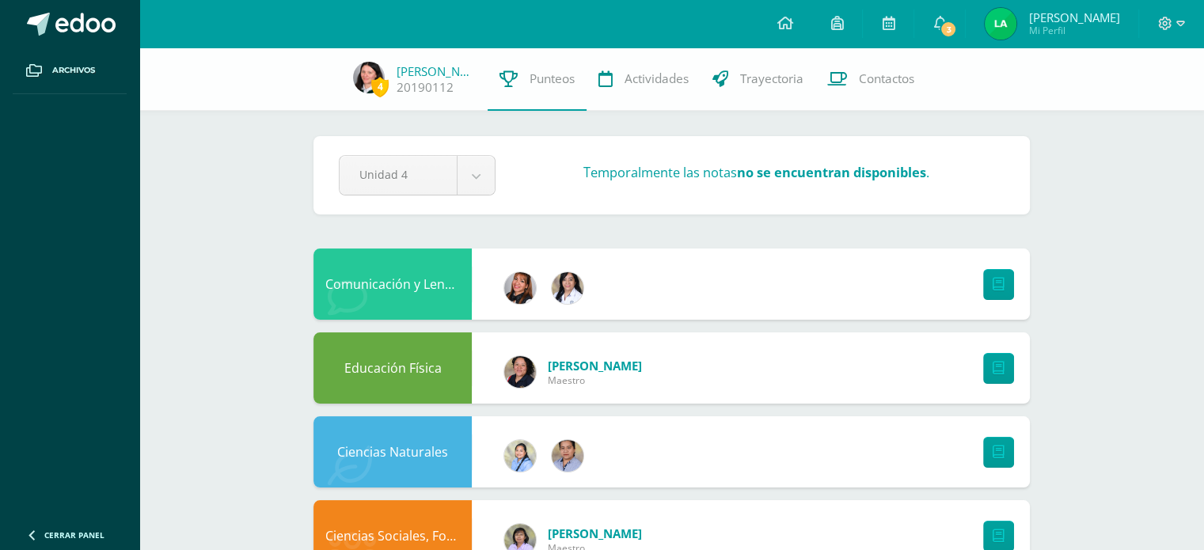
scroll to position [67, 0]
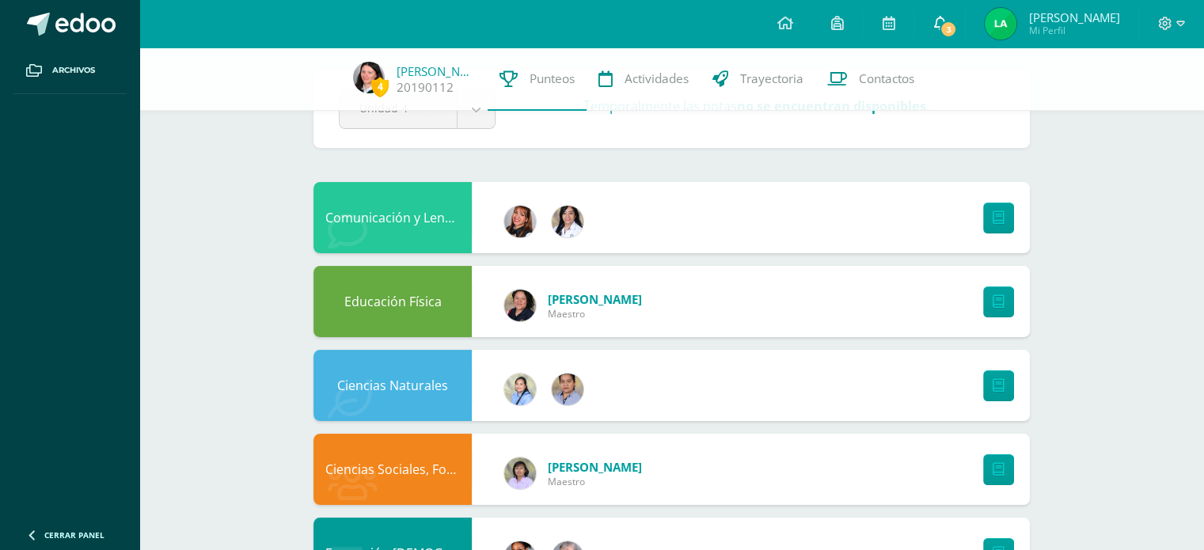
click at [946, 20] on icon at bounding box center [939, 23] width 13 height 14
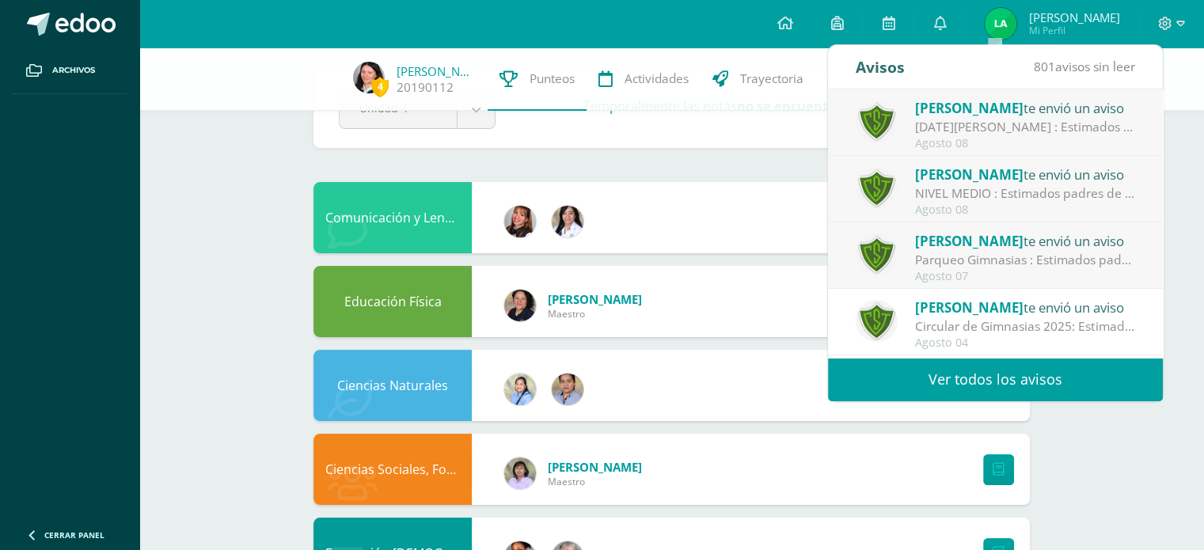
click at [980, 101] on span "[PERSON_NAME]" at bounding box center [969, 108] width 108 height 18
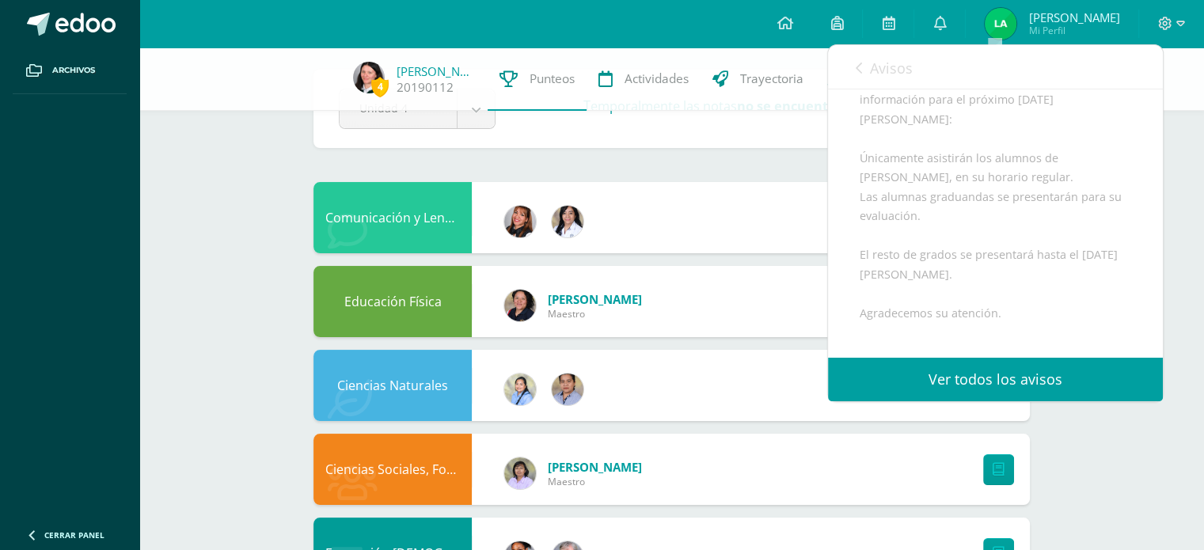
scroll to position [0, 0]
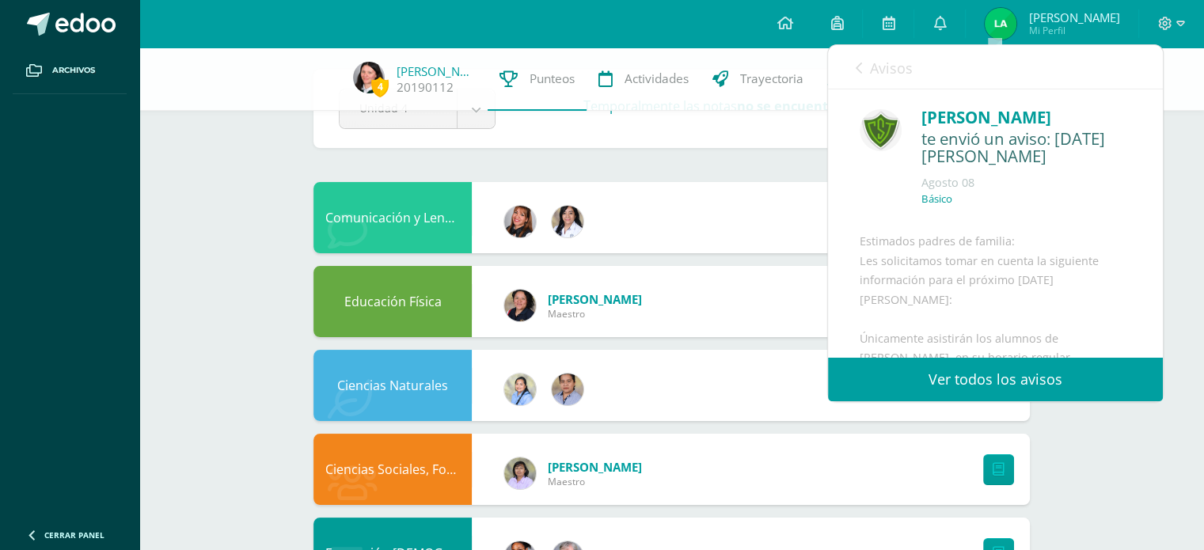
click at [865, 69] on link "Avisos" at bounding box center [884, 67] width 57 height 45
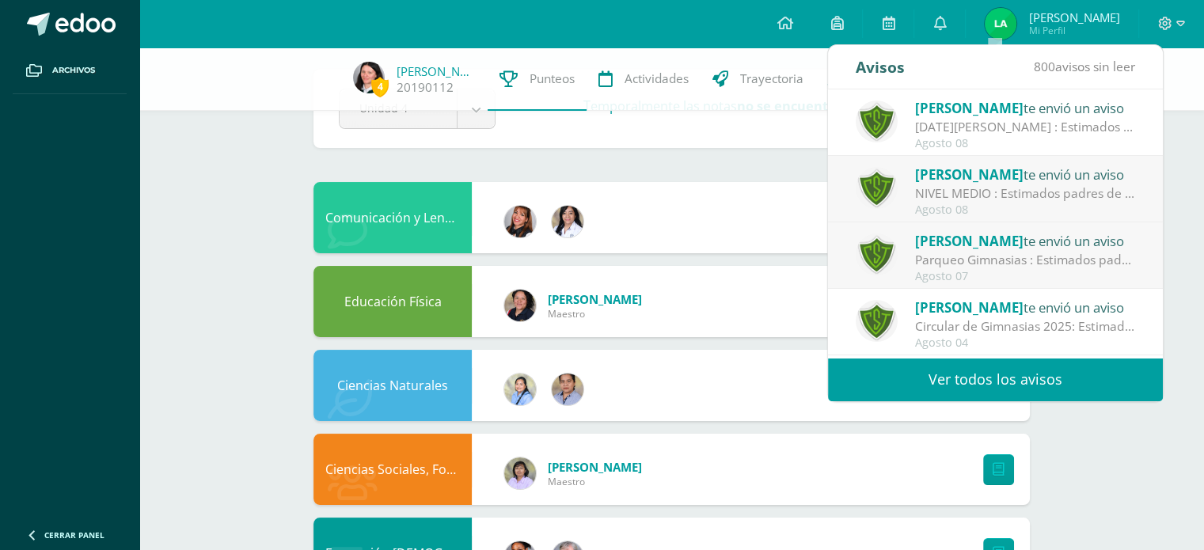
click at [982, 174] on span "[PERSON_NAME]" at bounding box center [969, 174] width 108 height 18
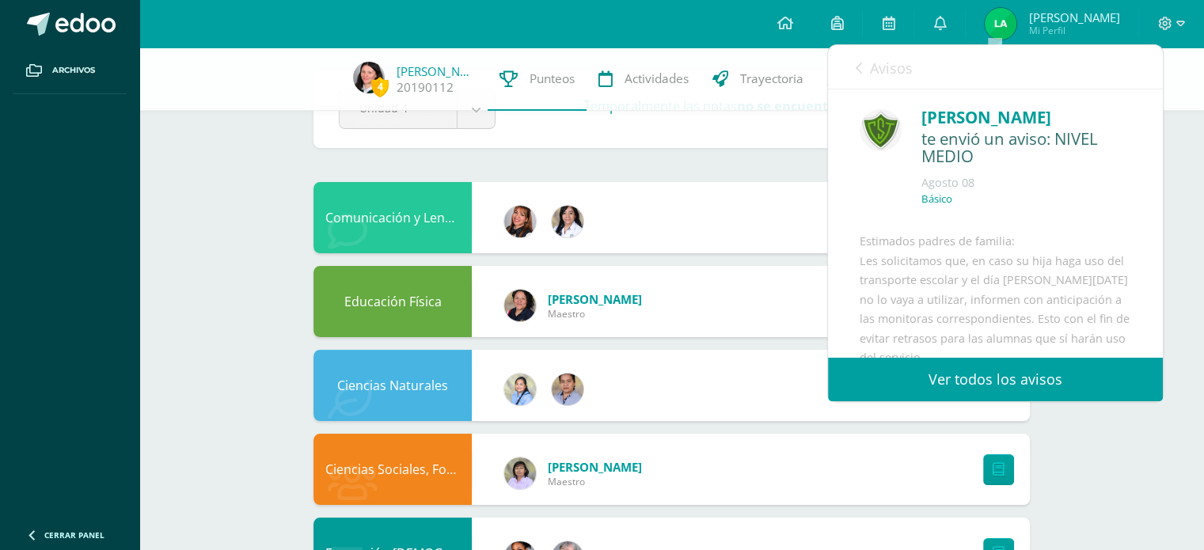
click at [859, 59] on link "Avisos" at bounding box center [884, 67] width 57 height 45
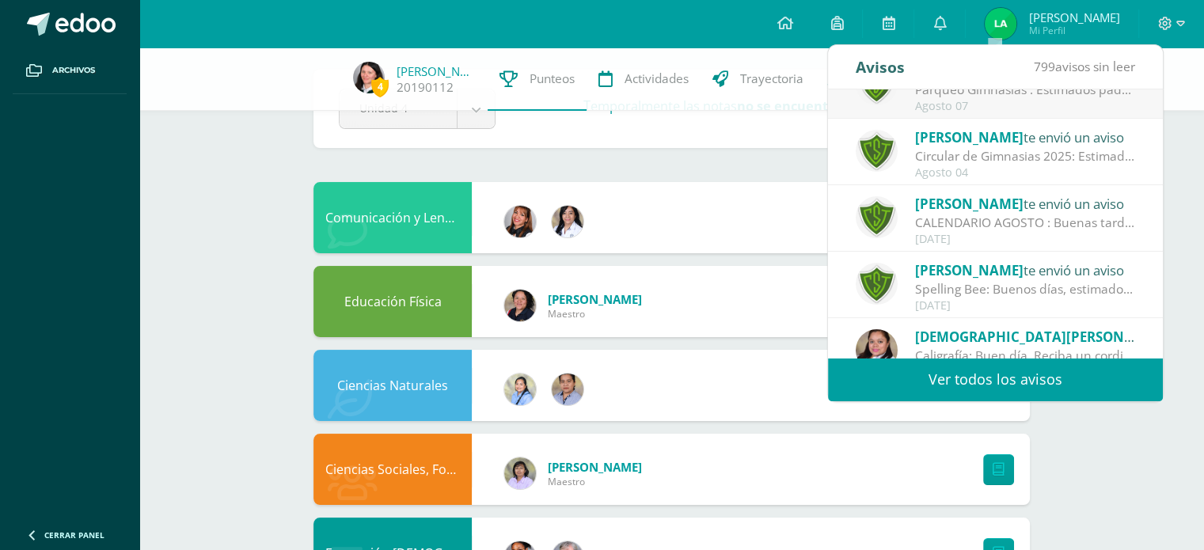
scroll to position [173, 0]
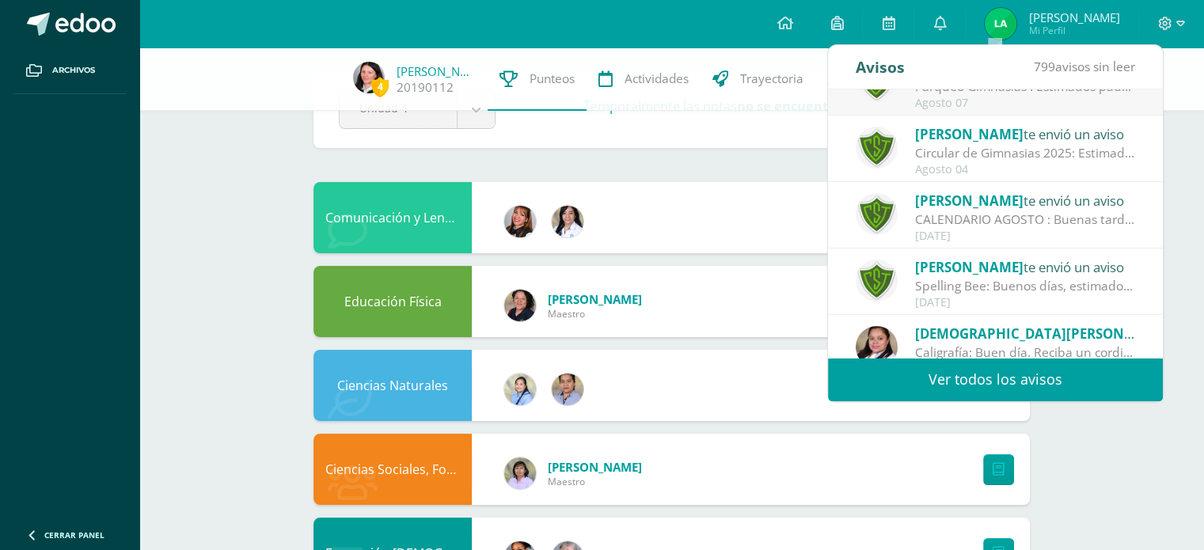
click at [1010, 225] on div "CALENDARIO AGOSTO : Buenas tardes, estimados padres de familia: [PERSON_NAME] q…" at bounding box center [1025, 220] width 220 height 18
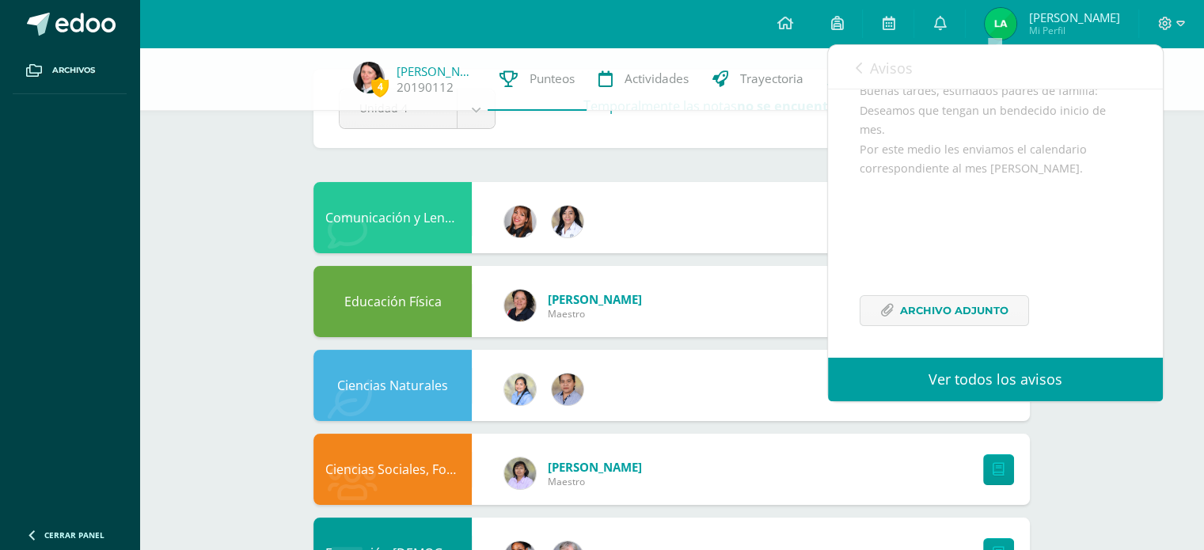
scroll to position [192, 0]
click at [981, 310] on span "Archivo Adjunto" at bounding box center [954, 307] width 108 height 29
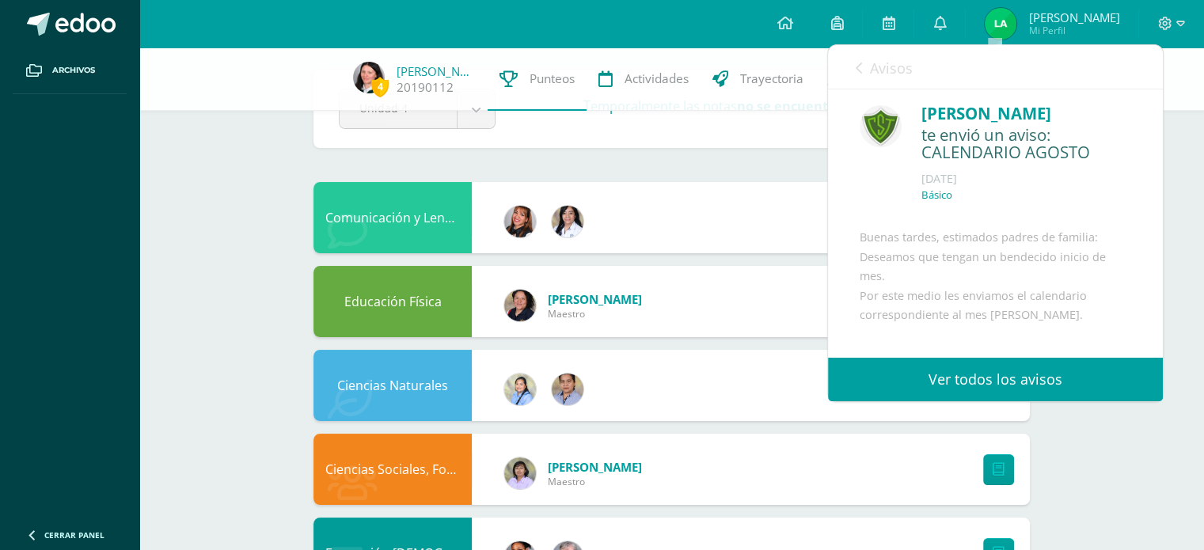
scroll to position [0, 0]
